Goal: Answer question/provide support: Share knowledge or assist other users

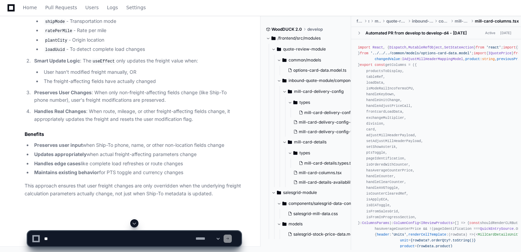
scroll to position [121, 0]
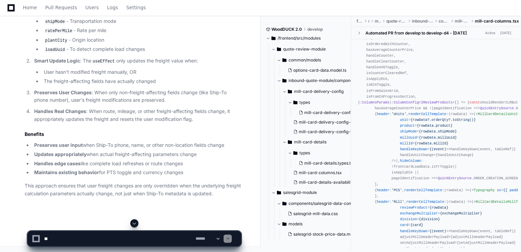
click at [89, 244] on textarea at bounding box center [119, 239] width 152 height 15
type textarea "*"
click at [86, 239] on textarea at bounding box center [119, 239] width 152 height 15
paste textarea "**********"
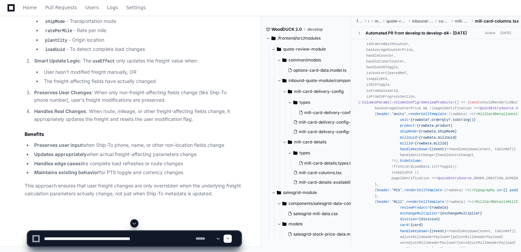
click at [172, 241] on textarea at bounding box center [119, 239] width 152 height 15
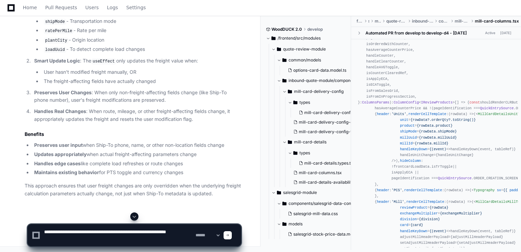
type textarea "**********"
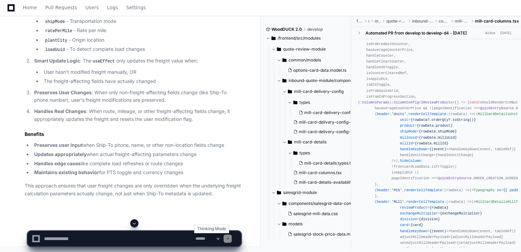
scroll to position [0, 0]
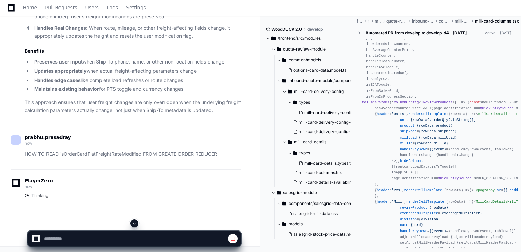
click at [136, 222] on span at bounding box center [134, 223] width 5 height 5
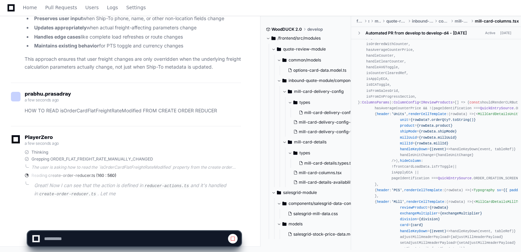
scroll to position [5040, 0]
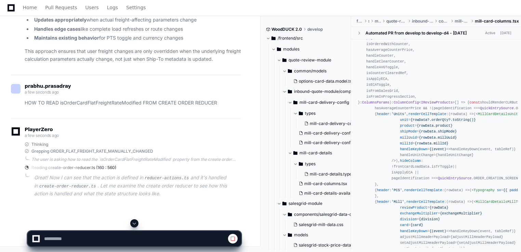
click at [162, 135] on div "PlayerZero a few seconds ago Thinking Grepping ORDER_FLAT_FREIGHT_RATE_MANUALLY…" at bounding box center [126, 163] width 230 height 91
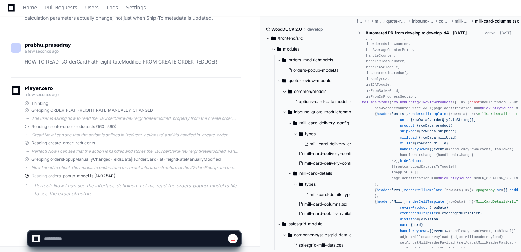
scroll to position [5092, 0]
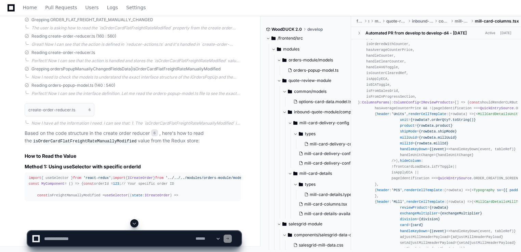
click at [204, 88] on div "Reading orders-popup-model.ts (140 : 540)" at bounding box center [133, 85] width 216 height 5
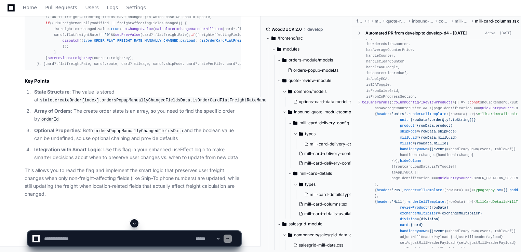
scroll to position [5420, 0]
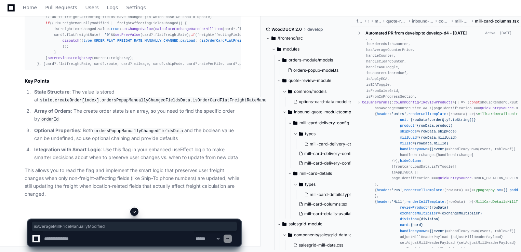
copy span "isAverageMillPriceManuallyModified"
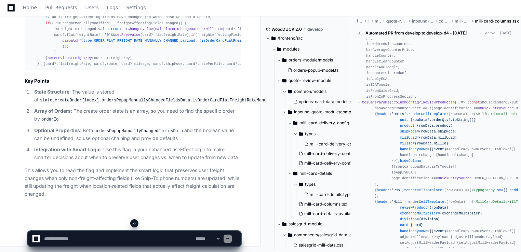
drag, startPoint x: 150, startPoint y: 137, endPoint x: 112, endPoint y: 63, distance: 84.0
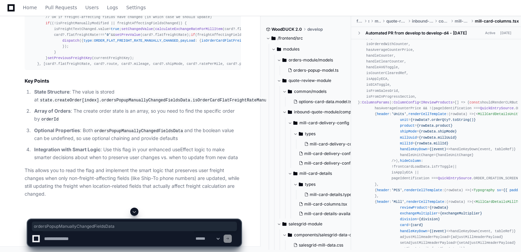
copy span "ordersPopupManuallyChangedFieldsData"
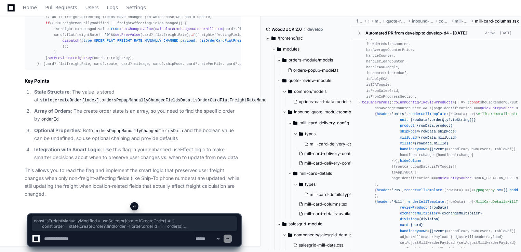
drag, startPoint x: 36, startPoint y: 76, endPoint x: 45, endPoint y: 94, distance: 20.8
copy div "const isFreightManuallyModified = useSelector ( ( state : ICreateOrder ) => { c…"
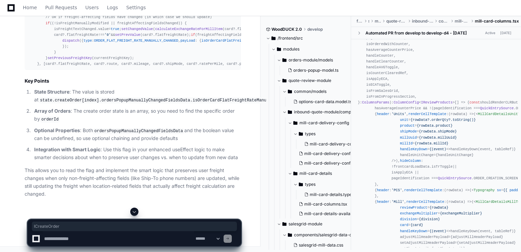
drag, startPoint x: 141, startPoint y: 76, endPoint x: 163, endPoint y: 79, distance: 22.4
copy span "ICreateOrder"
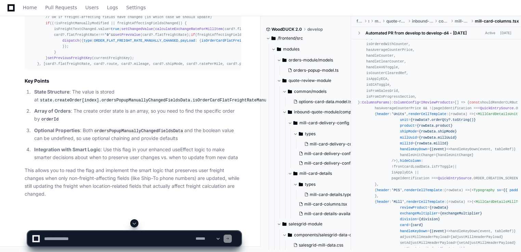
click at [57, 242] on textarea at bounding box center [119, 239] width 152 height 15
paste textarea "**********"
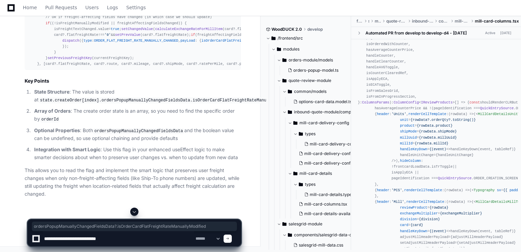
drag, startPoint x: 71, startPoint y: 88, endPoint x: 226, endPoint y: 88, distance: 154.6
copy div "ordersPopupManuallyChangedFieldsData ?. isOrderCardFlatFreightRateManuallyModif…"
click at [129, 240] on textarea at bounding box center [119, 239] width 152 height 15
paste textarea "**********"
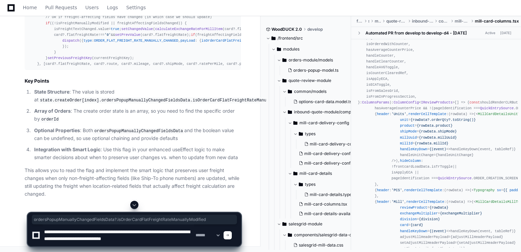
scroll to position [2, 0]
type textarea "**********"
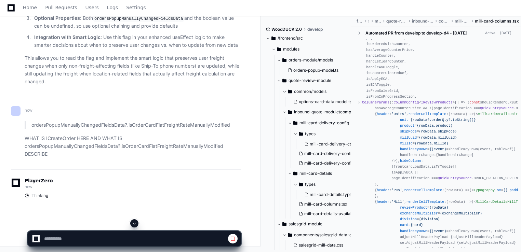
scroll to position [5337, 0]
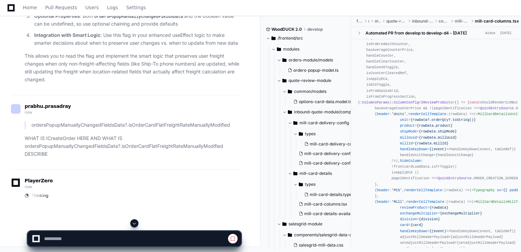
click at [137, 223] on span at bounding box center [134, 223] width 5 height 5
